Goal: Information Seeking & Learning: Compare options

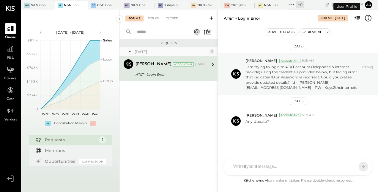
scroll to position [1, 0]
click at [32, 7] on div "N&N Greenville, LLC" at bounding box center [38, 5] width 15 height 5
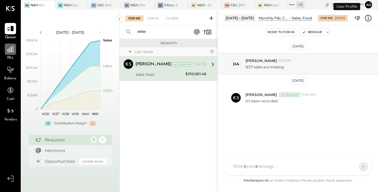
click at [8, 50] on icon at bounding box center [11, 49] width 8 height 8
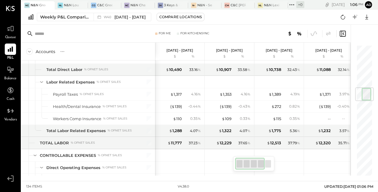
scroll to position [356, 0]
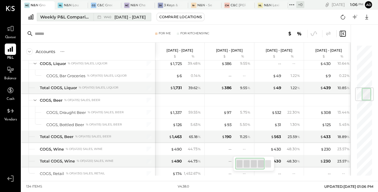
click at [71, 15] on div "Weekly P&L Comparison" at bounding box center [65, 17] width 50 height 6
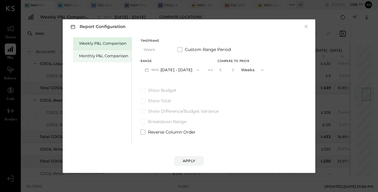
click at [103, 54] on div "Monthly P&L Comparison" at bounding box center [103, 56] width 49 height 6
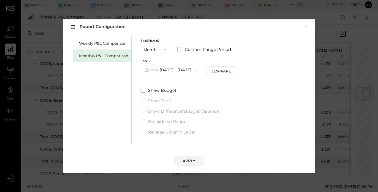
click at [180, 67] on button "M10 [DATE] - [DATE]" at bounding box center [172, 69] width 62 height 11
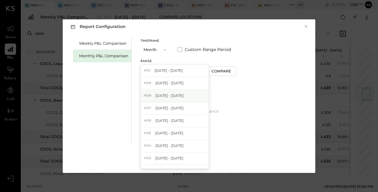
click at [171, 97] on span "[DATE] - [DATE]" at bounding box center [170, 95] width 28 height 5
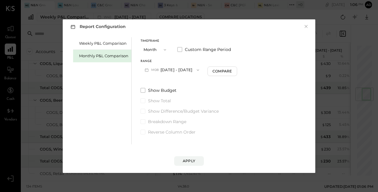
click at [174, 65] on button "M08 [DATE] - [DATE]" at bounding box center [172, 69] width 63 height 11
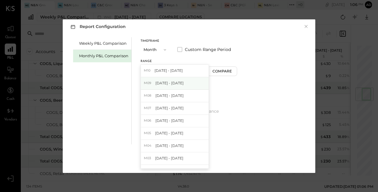
click at [172, 80] on div "M09 [DATE] - [DATE]" at bounding box center [175, 83] width 68 height 12
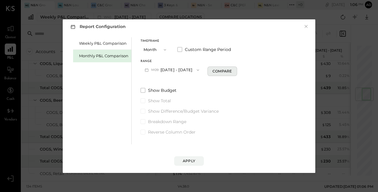
click at [217, 73] on button "Compare" at bounding box center [223, 71] width 30 height 10
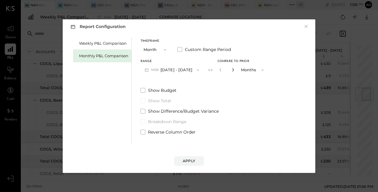
click at [231, 71] on icon "button" at bounding box center [233, 70] width 4 height 4
type input "*"
click at [193, 161] on div "Apply" at bounding box center [189, 160] width 12 height 5
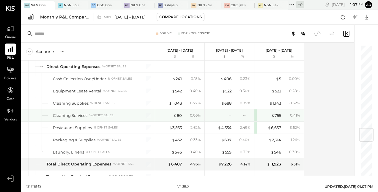
scroll to position [693, 0]
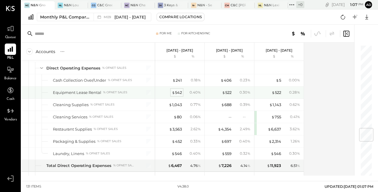
click at [181, 90] on div "$ 542" at bounding box center [177, 93] width 10 height 6
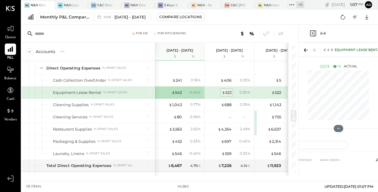
click at [228, 90] on div "$ 522" at bounding box center [227, 93] width 10 height 6
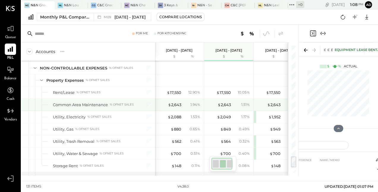
scroll to position [1171, 0]
